Goal: Task Accomplishment & Management: Use online tool/utility

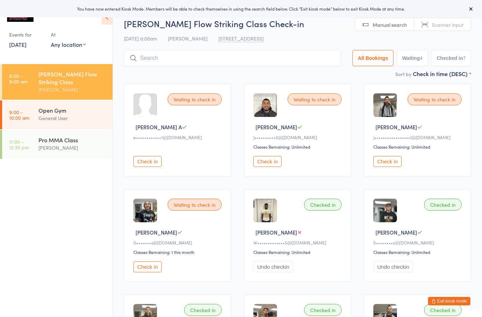
click at [28, 109] on time "9:00 - 10:00 am" at bounding box center [19, 114] width 20 height 11
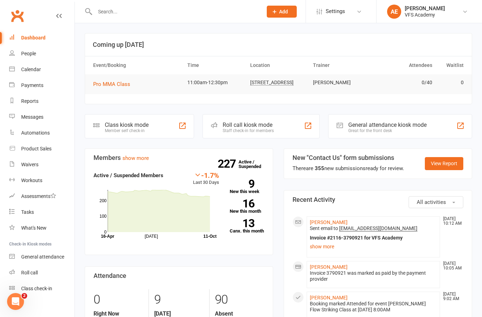
click at [122, 130] on div "Member self check-in" at bounding box center [127, 130] width 44 height 5
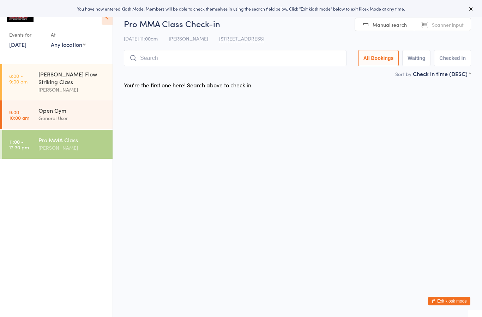
click at [314, 65] on input "search" at bounding box center [235, 58] width 222 height 16
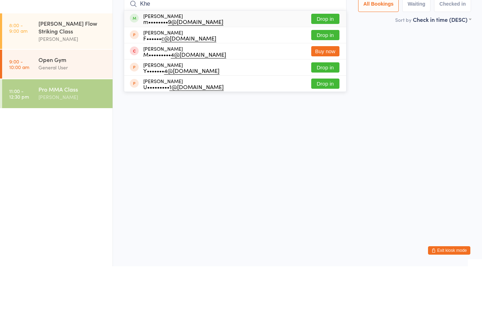
type input "Khe"
click at [228, 61] on div "Khetag Moraov m•••••••• 9@yahoo.com Drop in" at bounding box center [235, 69] width 222 height 16
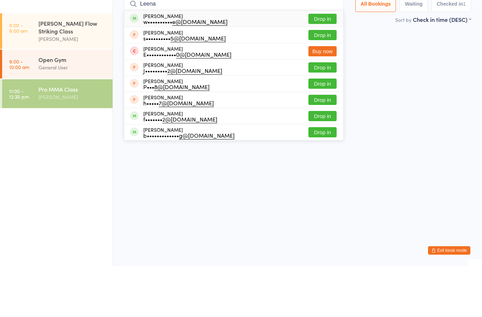
type input "Leena"
click at [321, 65] on button "Drop in" at bounding box center [322, 70] width 28 height 10
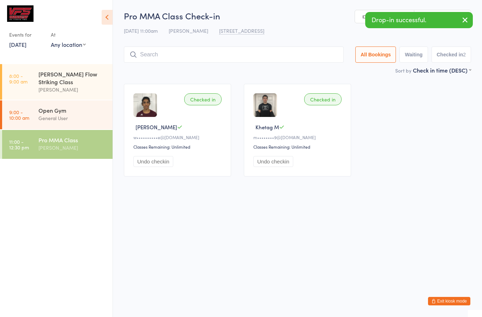
click at [255, 57] on input "search" at bounding box center [234, 55] width 220 height 16
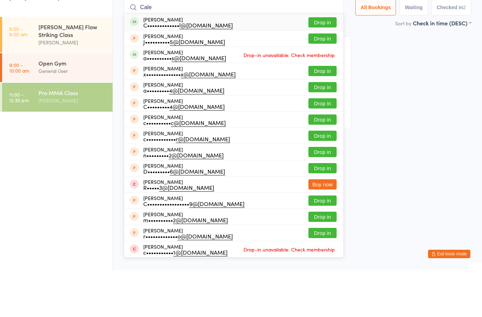
type input "Cale"
click at [275, 61] on div "Caleb Wall C••••••••••••• l@icloud.com Drop in" at bounding box center [233, 69] width 219 height 16
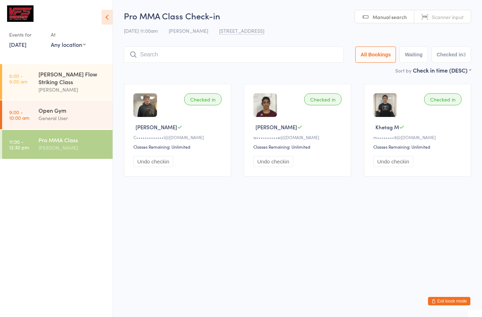
click at [283, 55] on input "search" at bounding box center [234, 55] width 220 height 16
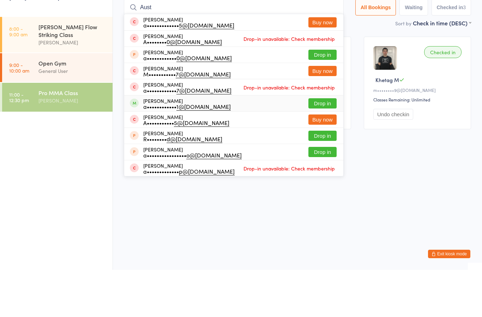
type input "Aust"
click at [299, 143] on div "Austin Johnson a•••••••••••• 1@gmail.com Drop in" at bounding box center [233, 151] width 219 height 16
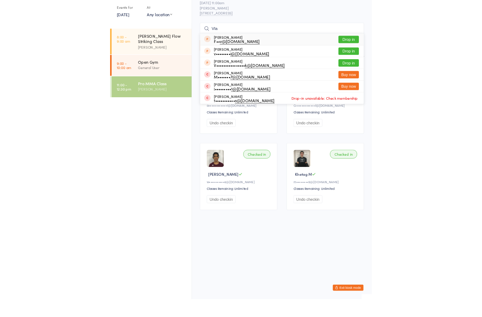
scroll to position [25, 0]
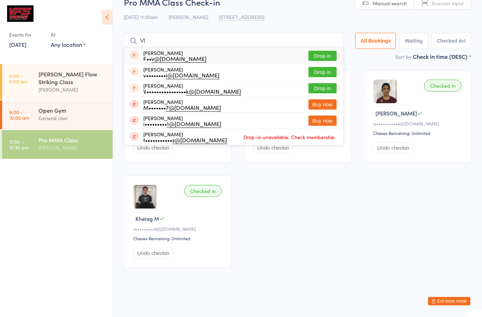
type input "V"
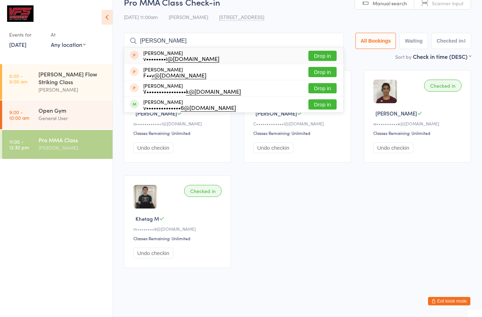
type input "Vlad"
click at [282, 98] on div "Vladimir Karakashev v•••••••••••••• 6@gmail.com Drop in" at bounding box center [233, 105] width 219 height 16
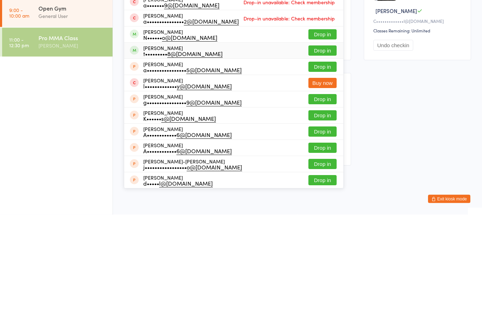
type input "Antoni"
click at [288, 145] on div "Antonio Palomino t••••••••• 8@gmail.com Drop in" at bounding box center [233, 153] width 219 height 16
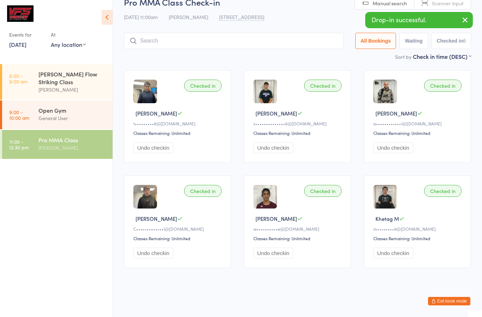
click at [224, 38] on input "search" at bounding box center [234, 41] width 220 height 16
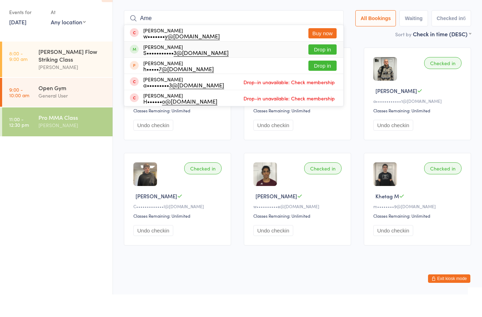
type input "Ame"
click at [235, 64] on div "Amenophis Sanon S••••••••••• 3@gmail.com Drop in" at bounding box center [233, 72] width 219 height 16
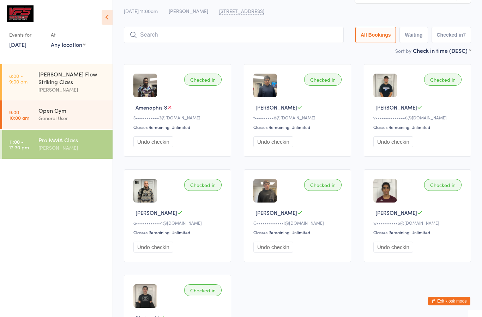
scroll to position [0, 0]
